Goal: Communication & Community: Connect with others

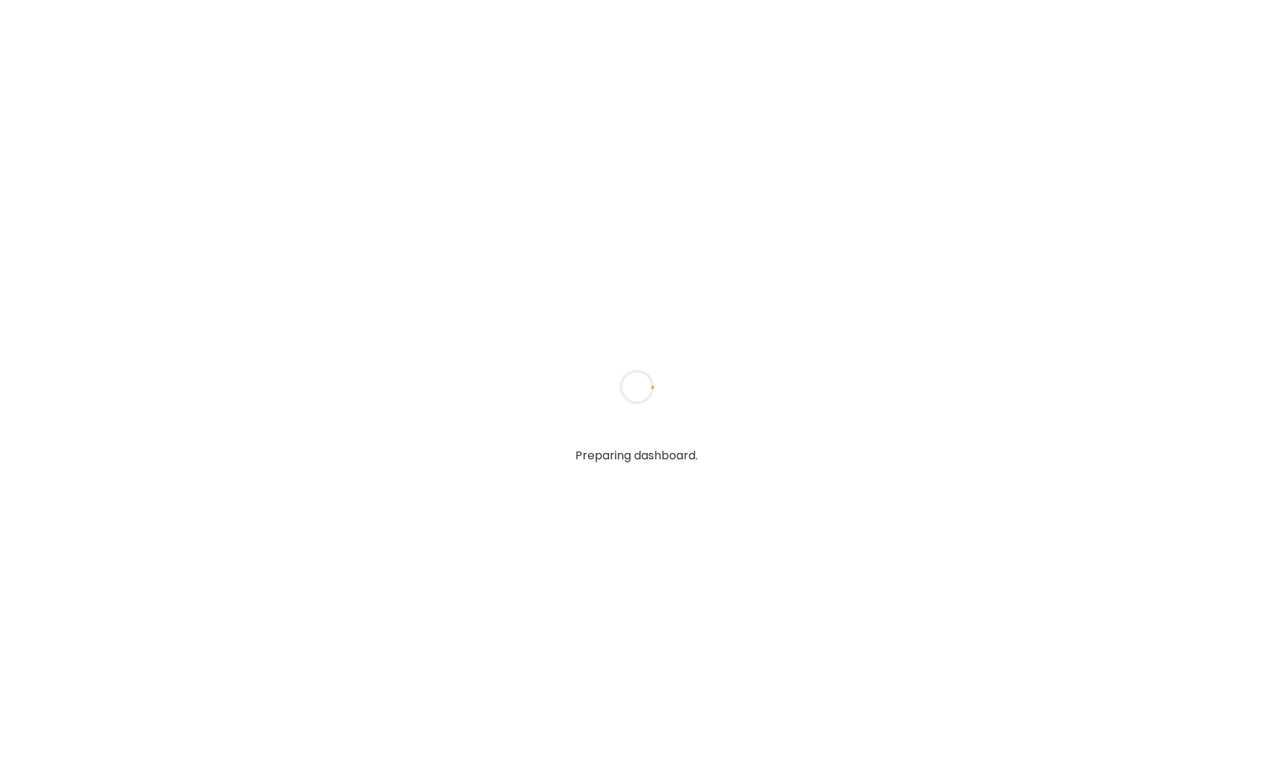
type textarea "**********"
type input "**********"
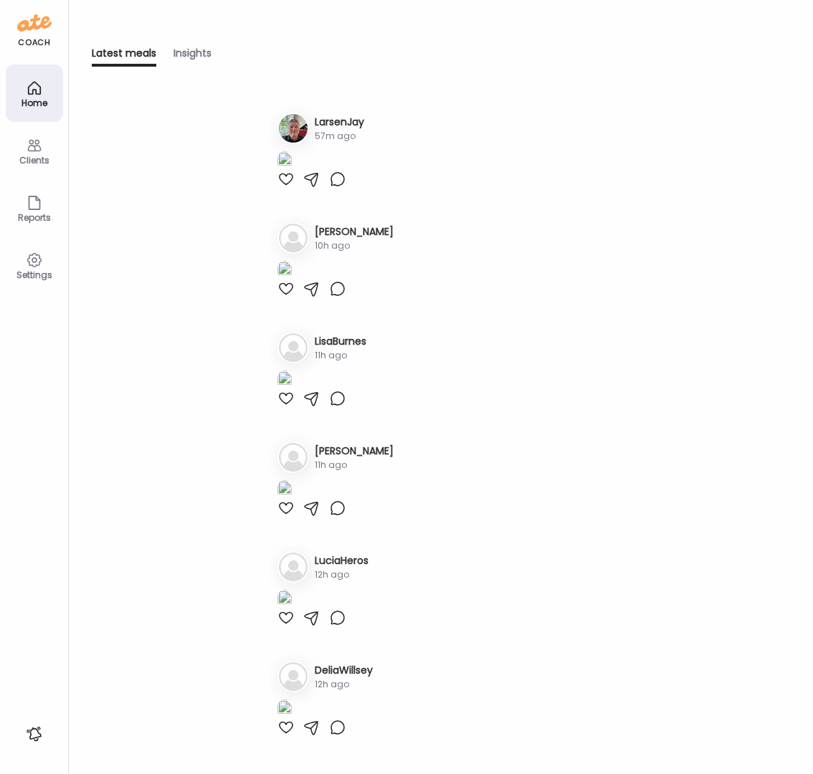
type input "**********"
click at [39, 150] on icon at bounding box center [34, 145] width 17 height 17
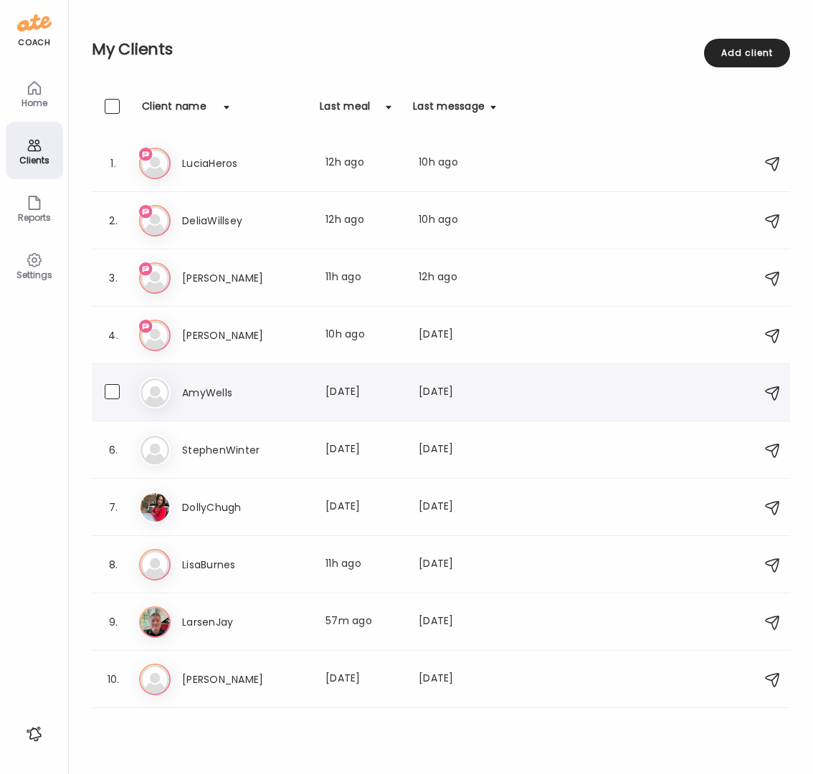
click at [204, 401] on div "Am AmyWells Last meal: [DATE] Last message: [DATE] You: Oh my - flying is a jou…" at bounding box center [443, 393] width 608 height 32
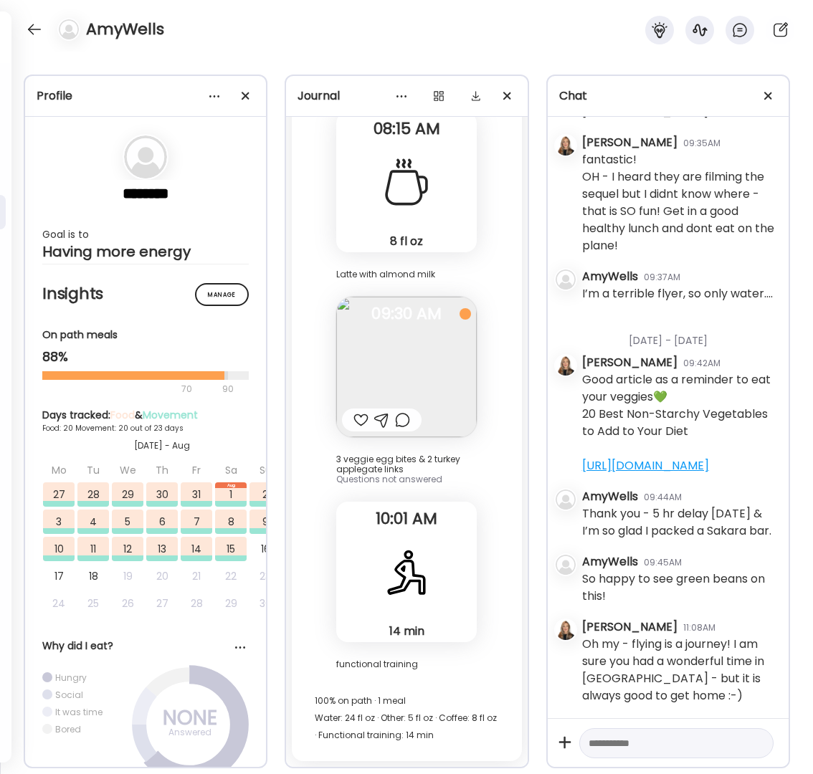
scroll to position [71762, 0]
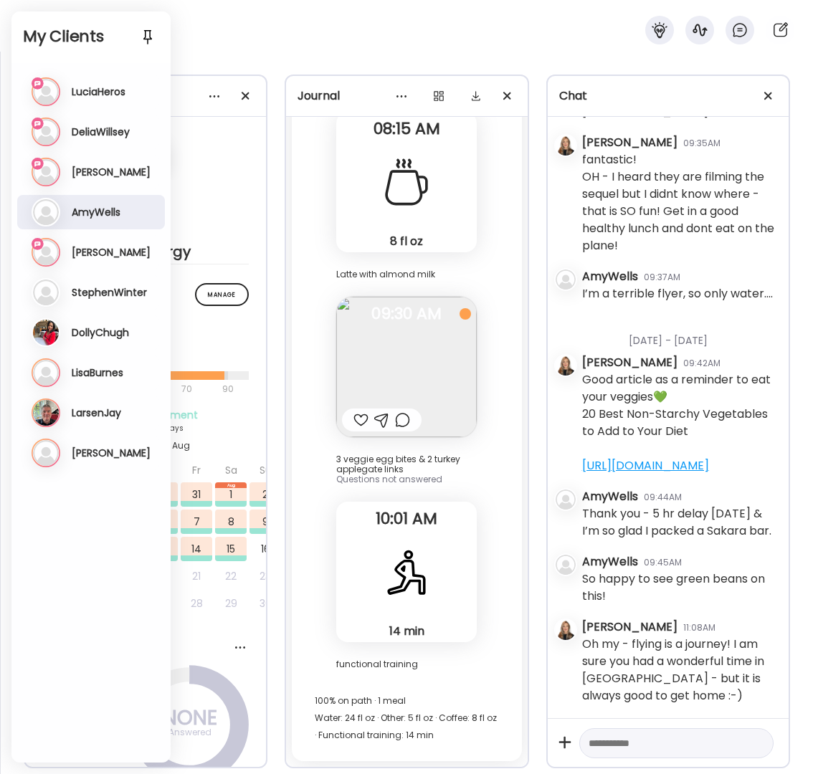
click at [99, 169] on h3 "[PERSON_NAME]" at bounding box center [111, 172] width 79 height 13
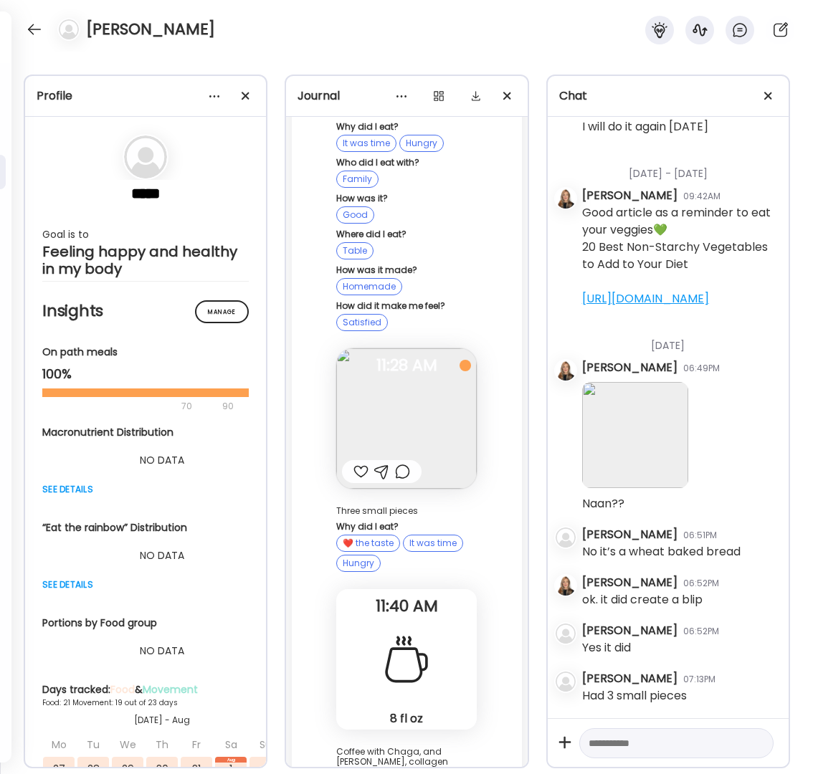
scroll to position [129368, 0]
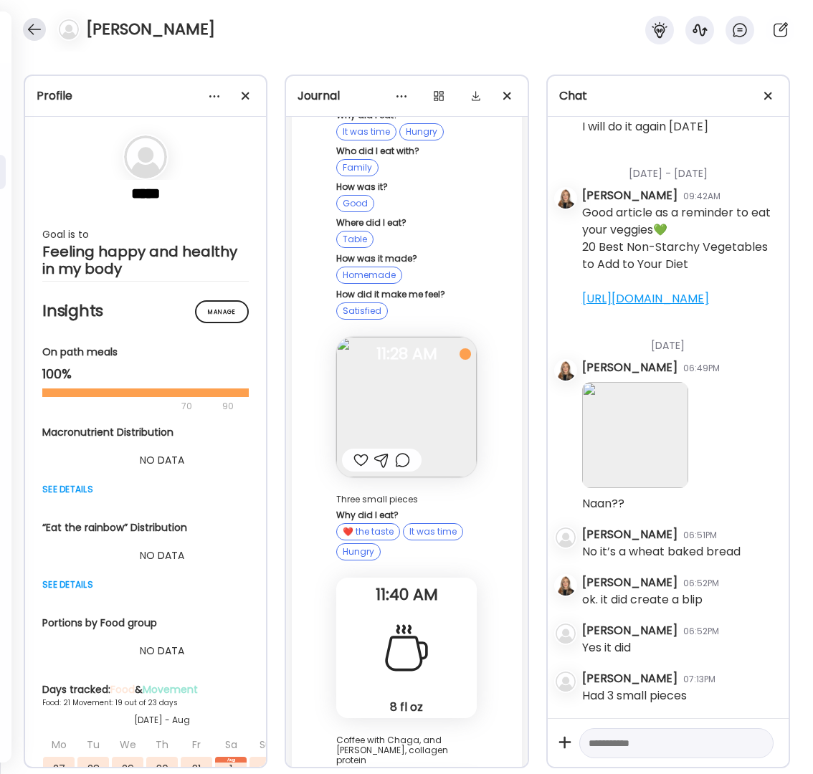
click at [35, 31] on div at bounding box center [34, 29] width 23 height 23
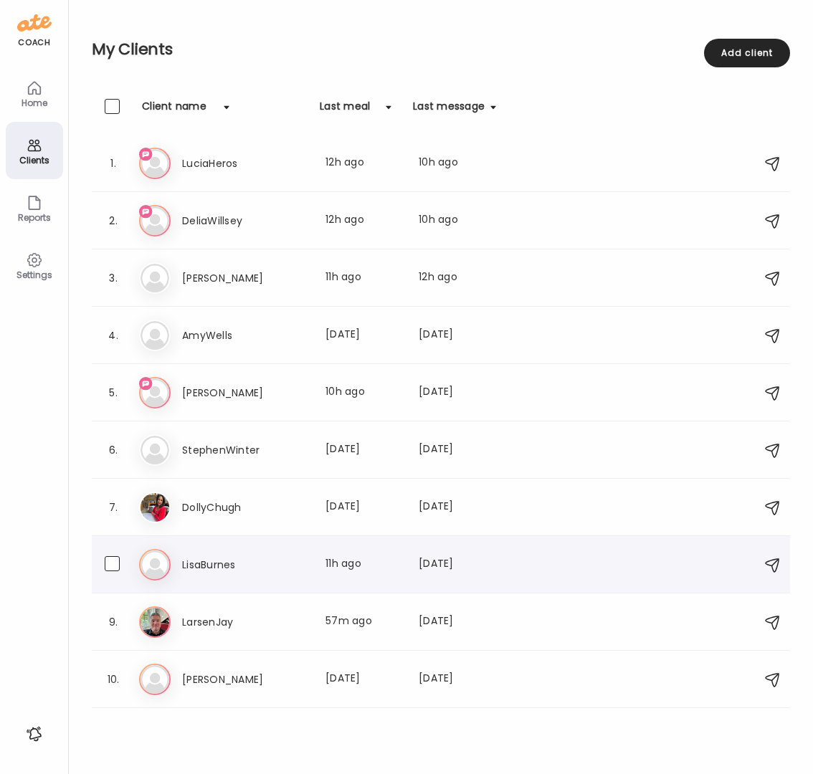
click at [198, 569] on h3 "LisaBurnes" at bounding box center [245, 564] width 126 height 17
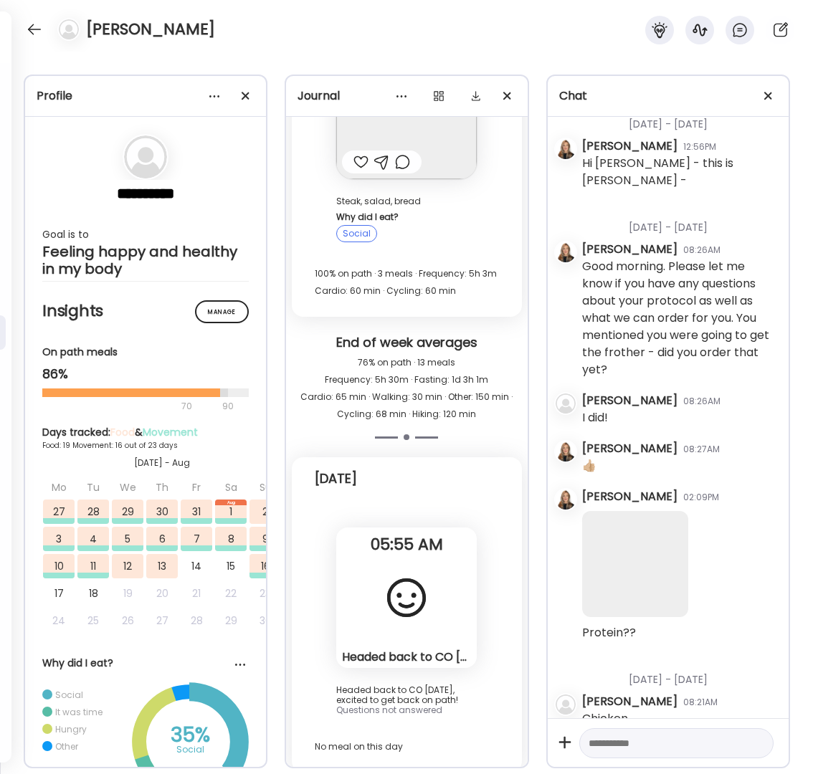
scroll to position [1804, 0]
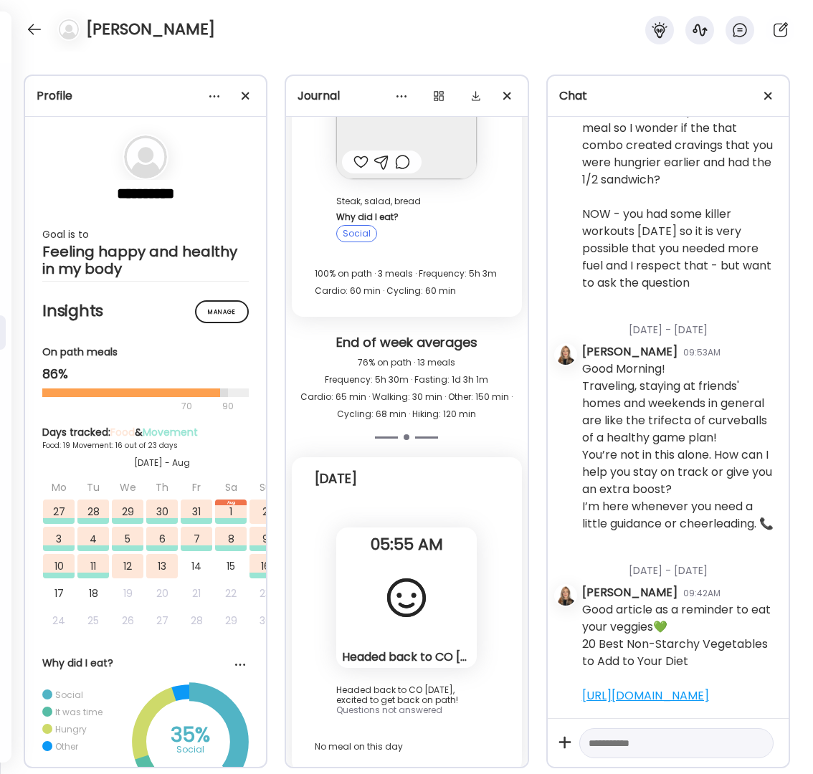
click at [440, 601] on div "Headed back to CO [DATE], excited to get back on path! Reflection" at bounding box center [406, 597] width 140 height 140
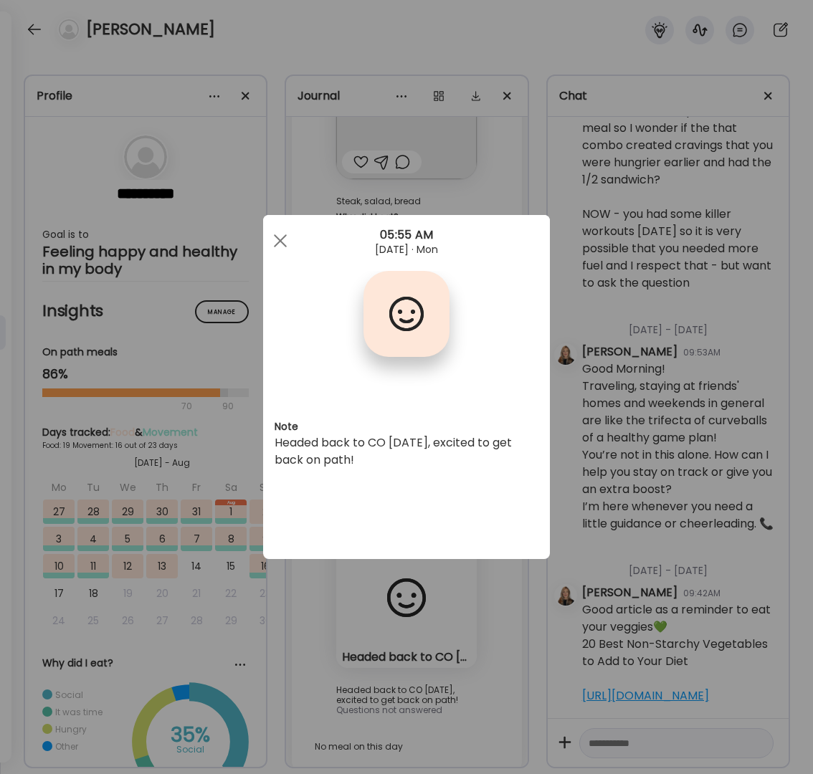
click at [440, 601] on div "Ate Coach Dashboard Wahoo! It’s official Take a moment to set up your Coach Pro…" at bounding box center [406, 387] width 813 height 774
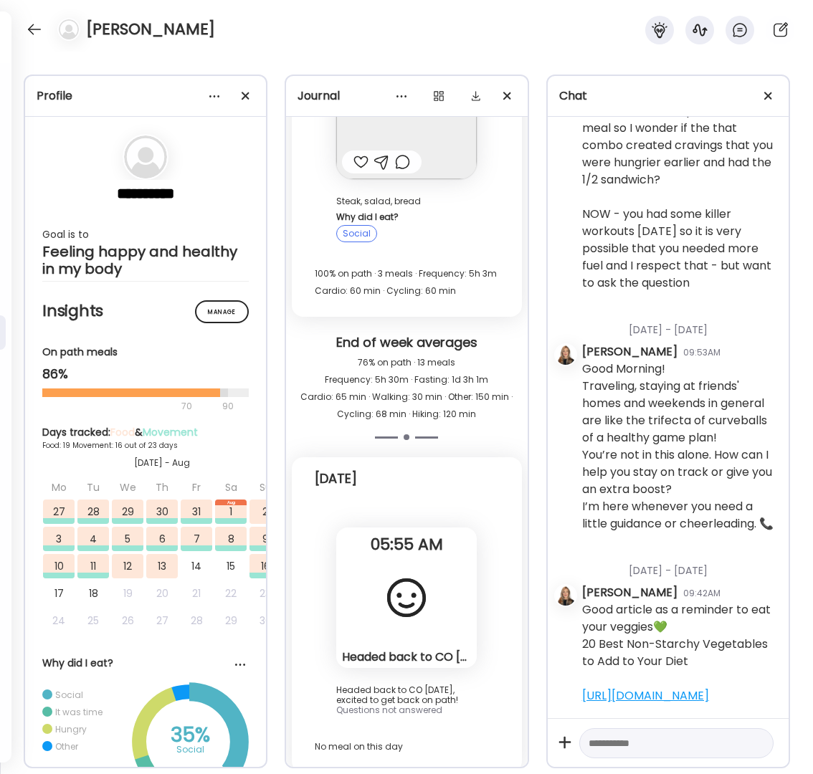
click at [440, 601] on div "Headed back to CO [DATE], excited to get back on path! Reflection" at bounding box center [406, 597] width 140 height 140
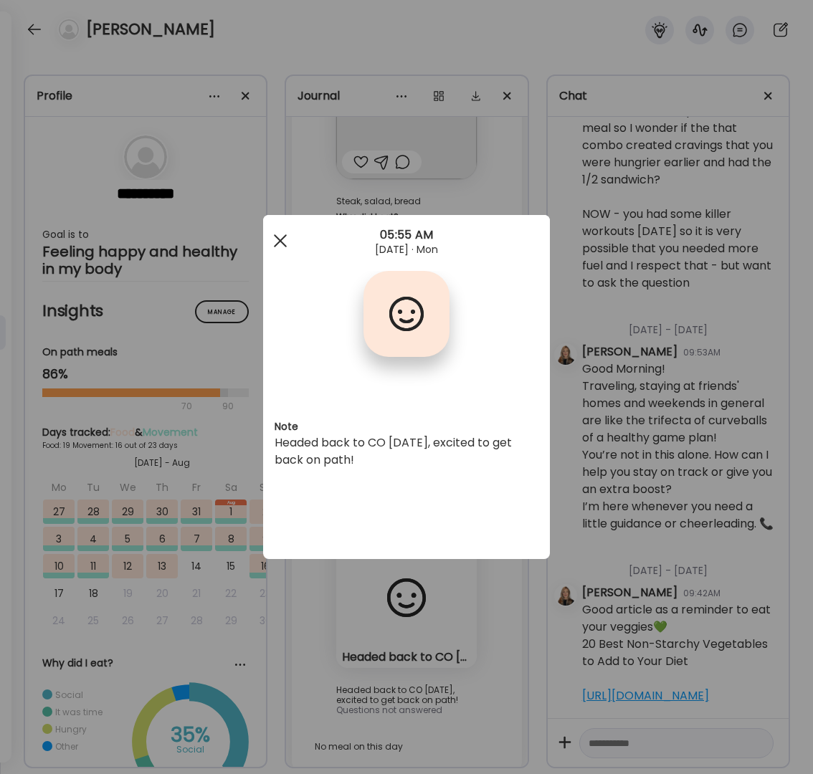
click at [278, 241] on span at bounding box center [280, 240] width 13 height 13
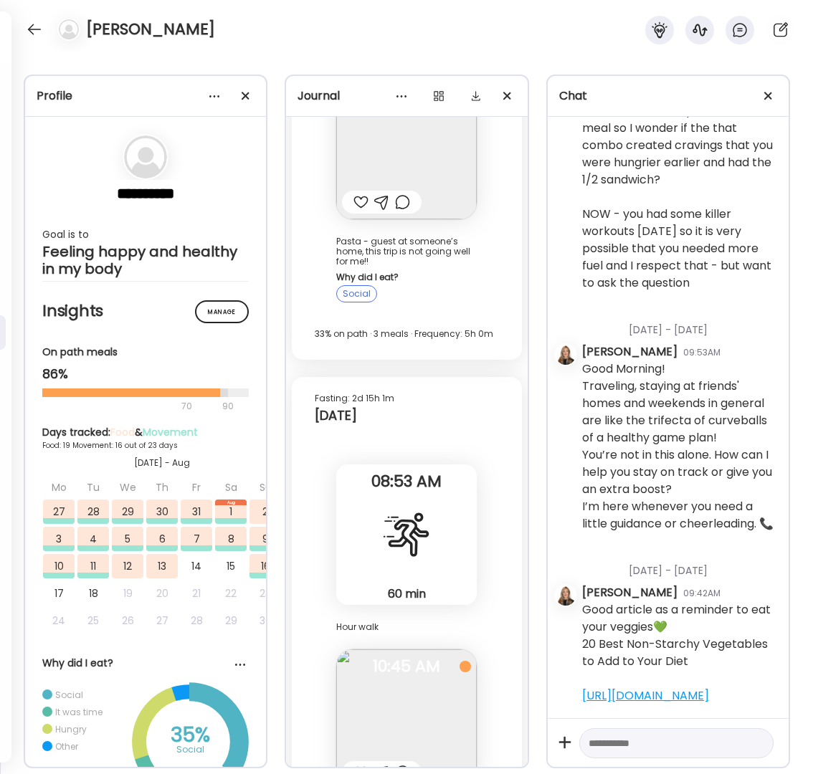
scroll to position [6, 0]
